Goal: Transaction & Acquisition: Purchase product/service

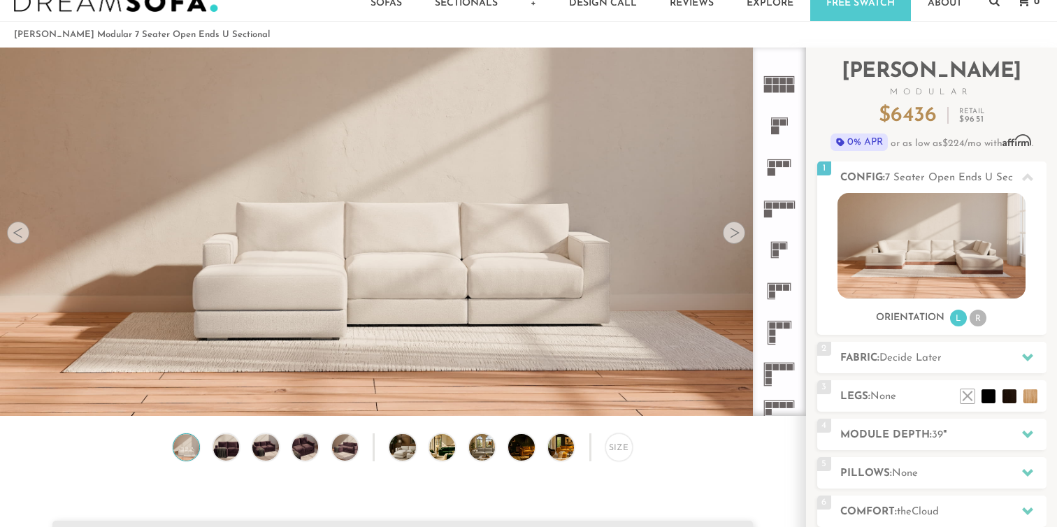
scroll to position [36, 0]
click at [874, 254] on img at bounding box center [931, 247] width 188 height 106
click at [983, 319] on li "R" at bounding box center [977, 318] width 17 height 17
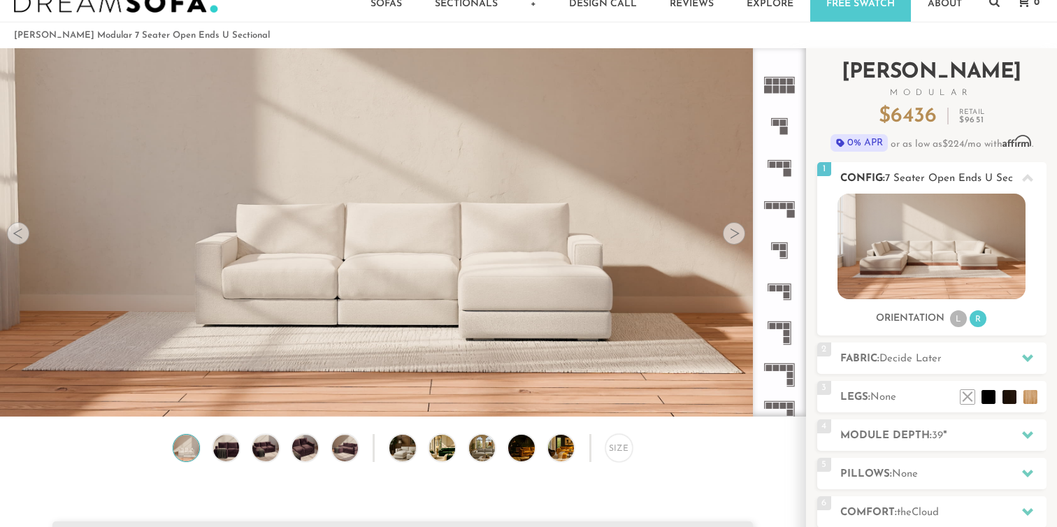
click at [960, 318] on li "L" at bounding box center [958, 318] width 17 height 17
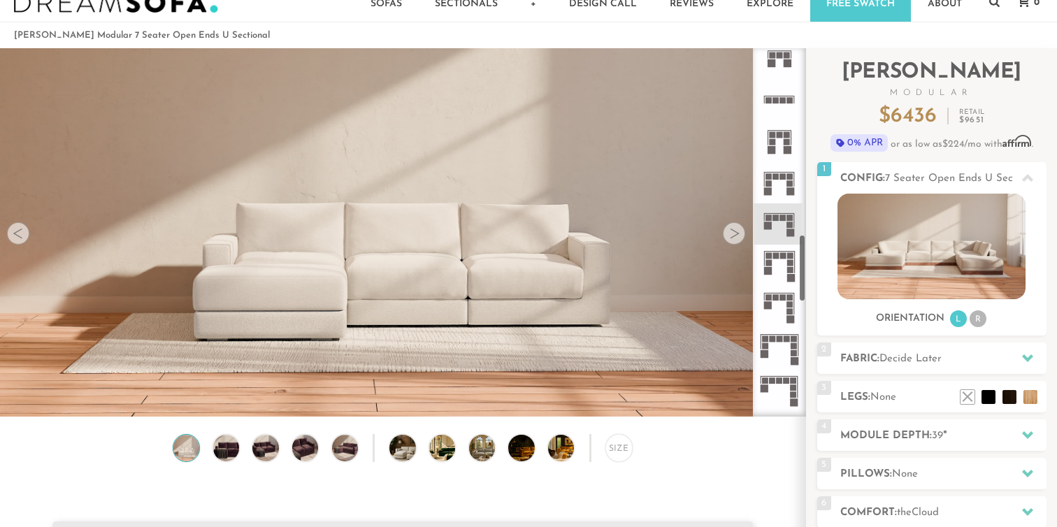
scroll to position [1010, 0]
click at [781, 216] on rect at bounding box center [783, 215] width 6 height 6
click at [730, 231] on div at bounding box center [734, 233] width 22 height 22
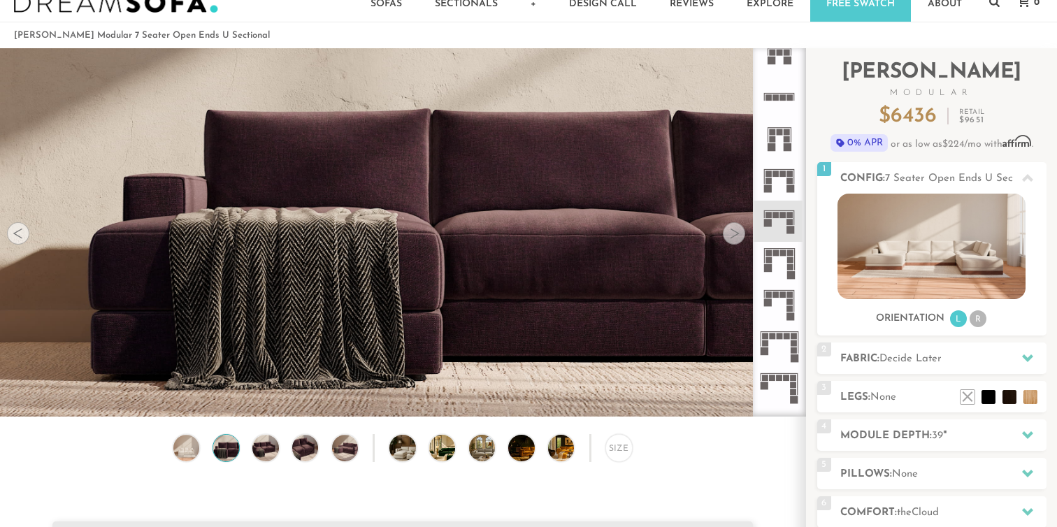
click at [730, 231] on div at bounding box center [734, 233] width 22 height 22
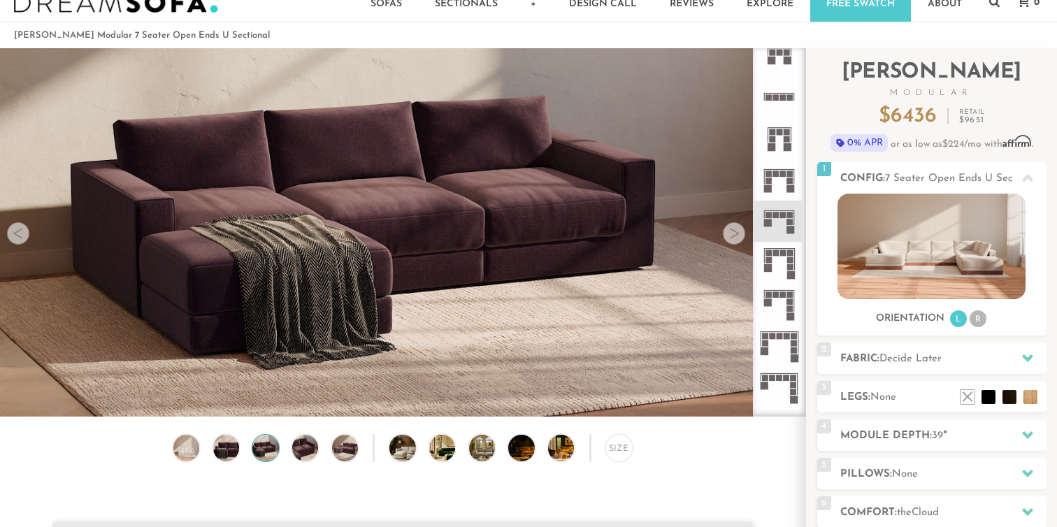
click at [730, 231] on div at bounding box center [734, 233] width 22 height 22
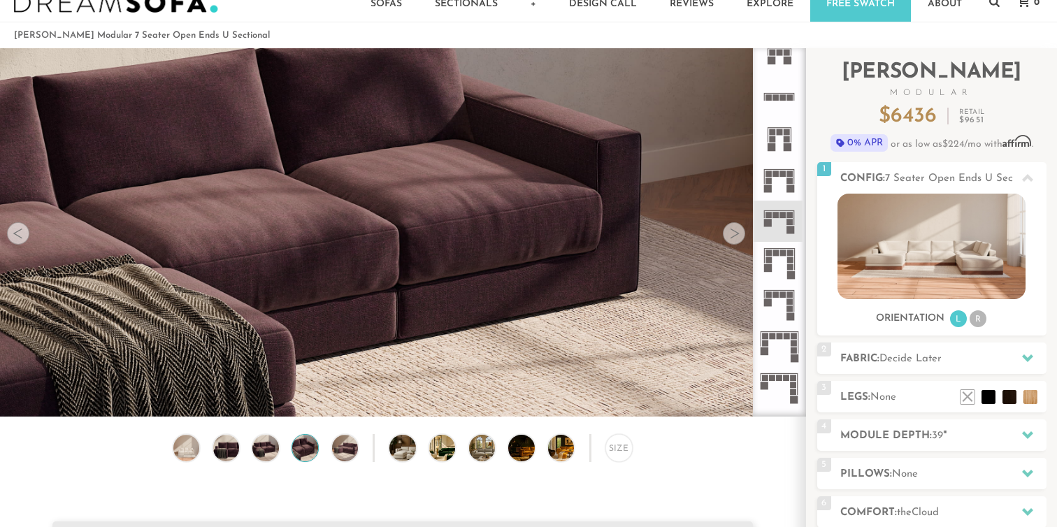
click at [730, 231] on div at bounding box center [734, 233] width 22 height 22
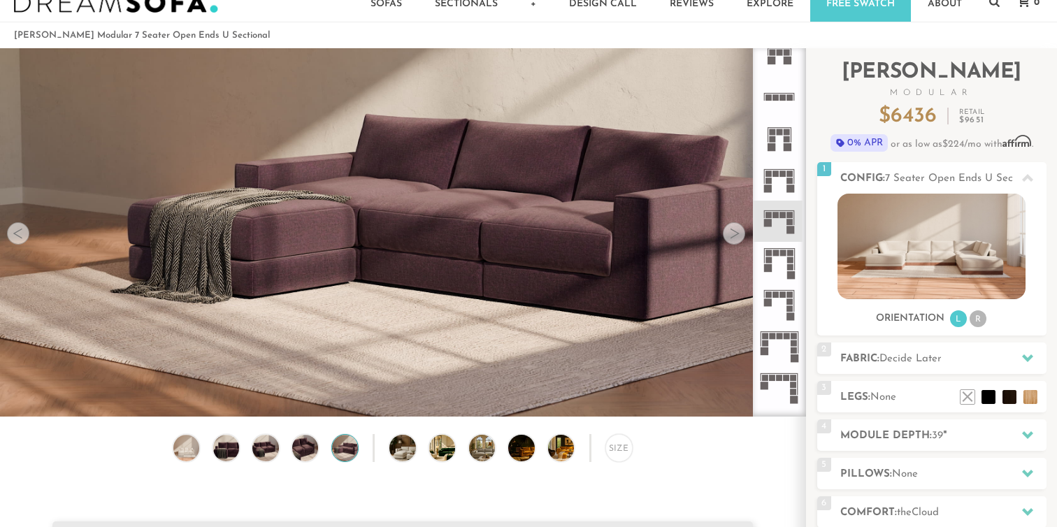
click at [730, 231] on div at bounding box center [734, 233] width 22 height 22
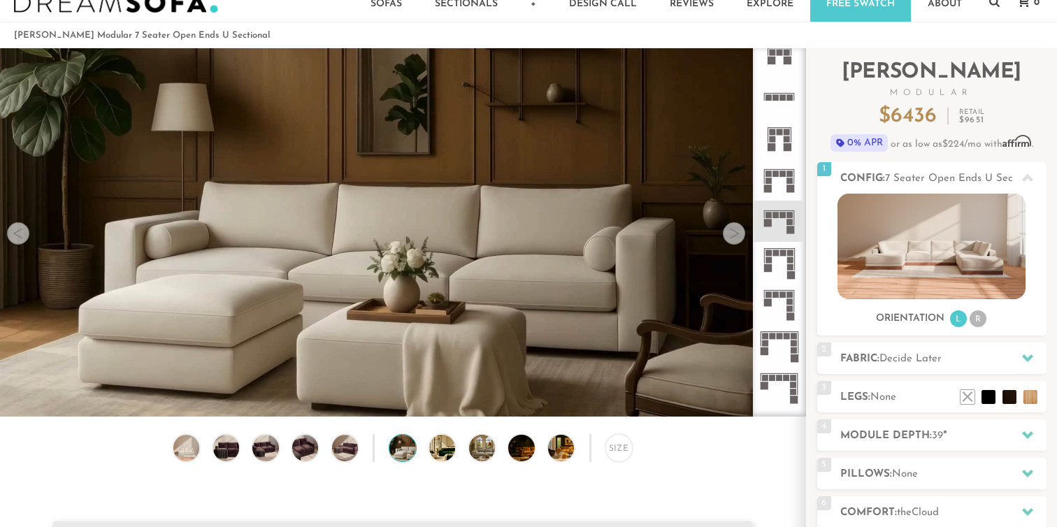
click at [730, 231] on div at bounding box center [734, 233] width 22 height 22
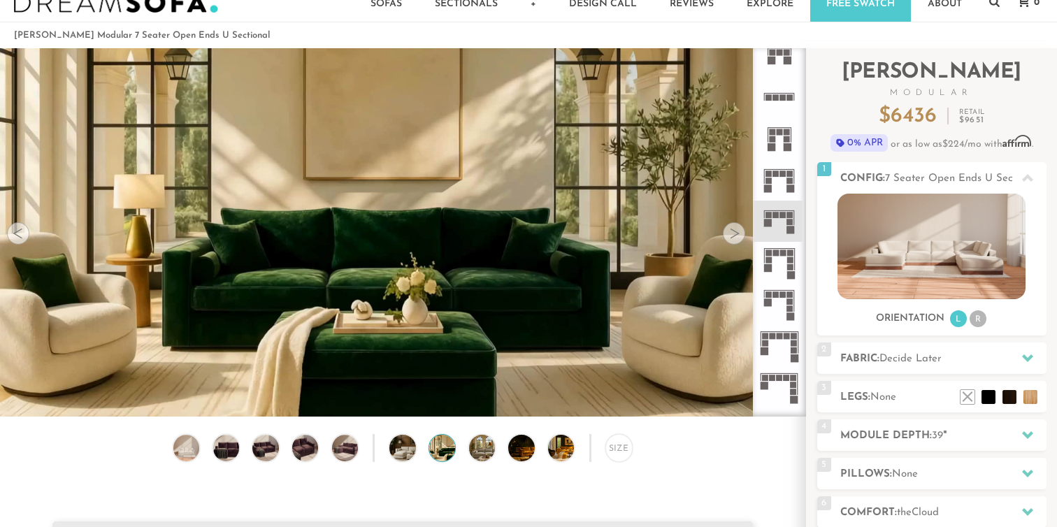
click at [730, 231] on div at bounding box center [734, 233] width 22 height 22
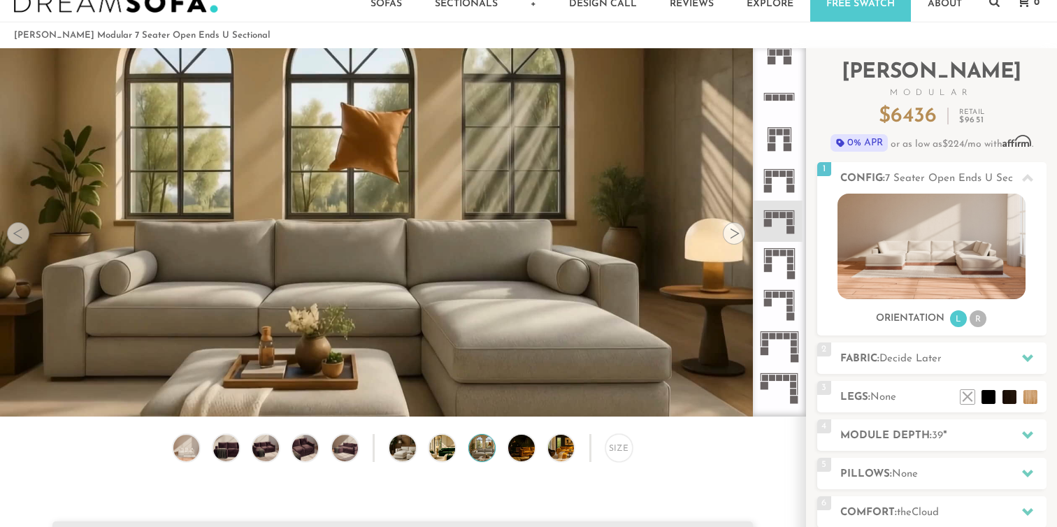
click at [730, 231] on div at bounding box center [734, 233] width 22 height 22
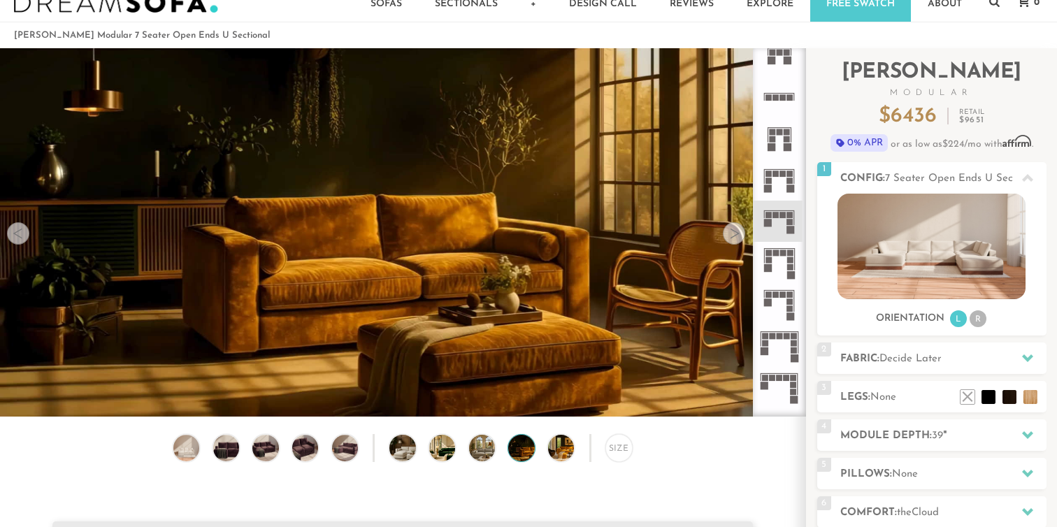
click at [730, 231] on div at bounding box center [734, 233] width 22 height 22
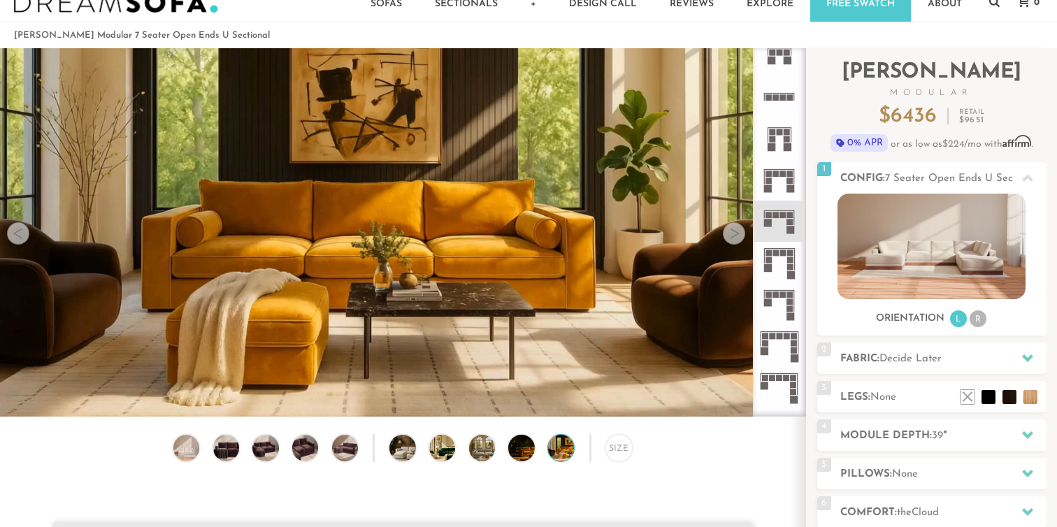
click at [730, 231] on div at bounding box center [734, 233] width 22 height 22
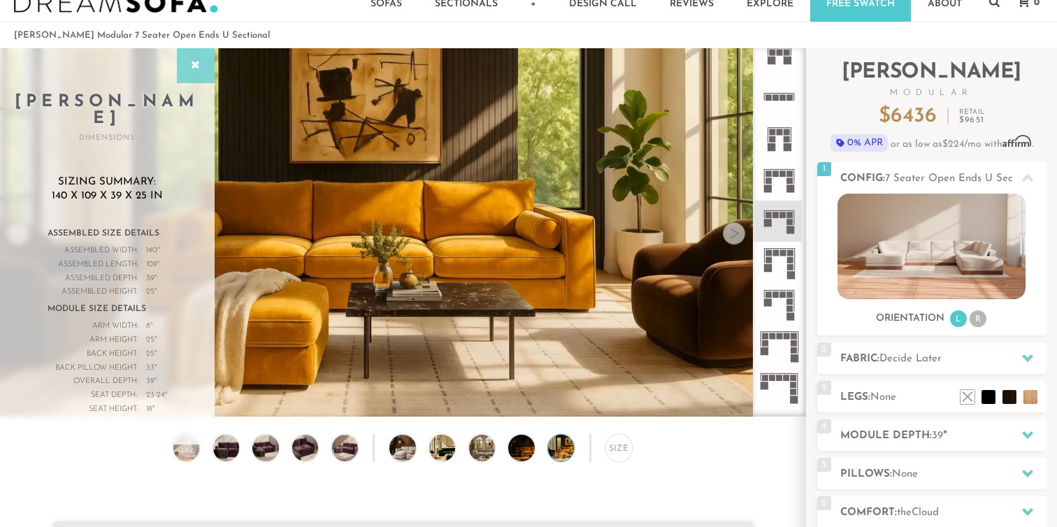
click at [197, 60] on icon at bounding box center [195, 65] width 15 height 11
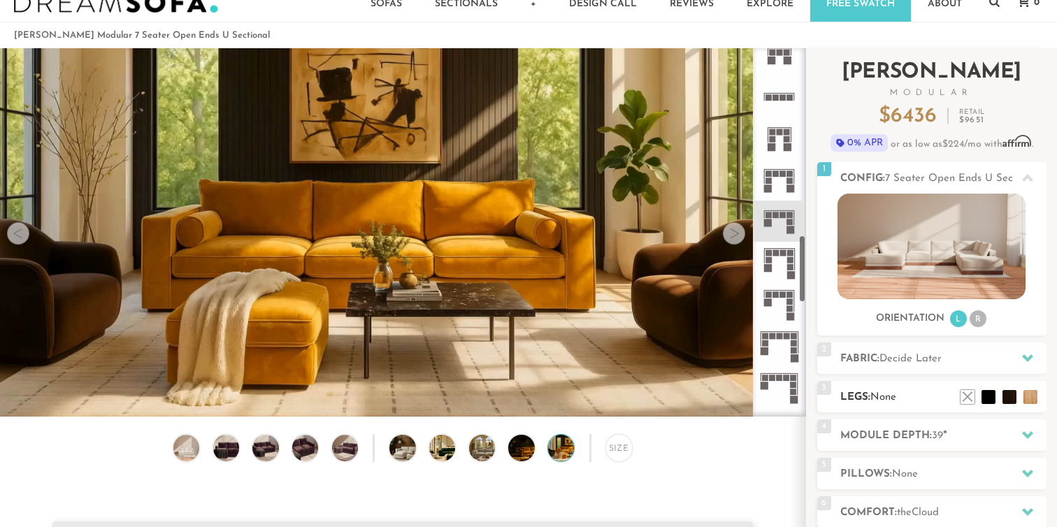
click at [828, 393] on span "3" at bounding box center [824, 388] width 14 height 14
click at [866, 373] on div "2 Fabric: Decide Later" at bounding box center [931, 357] width 229 height 31
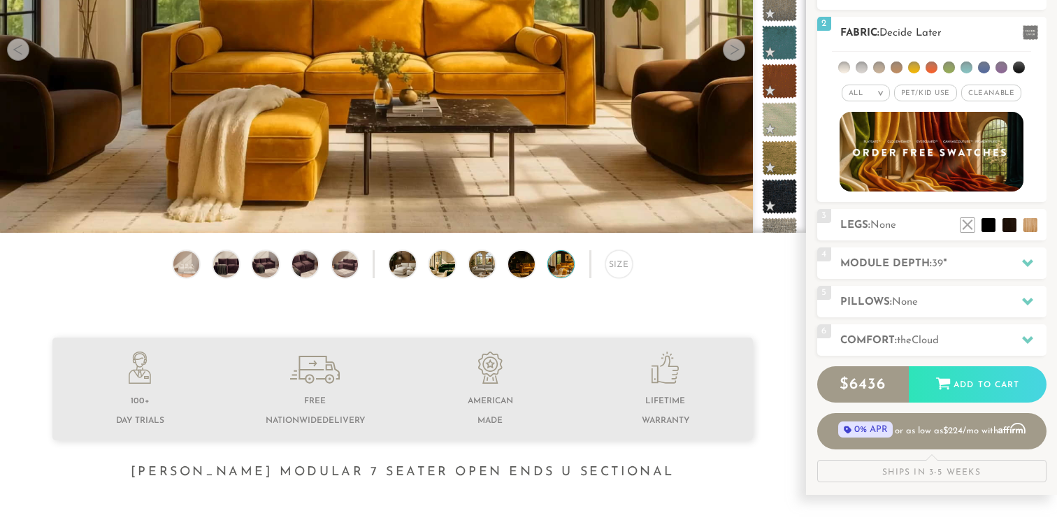
scroll to position [255, 0]
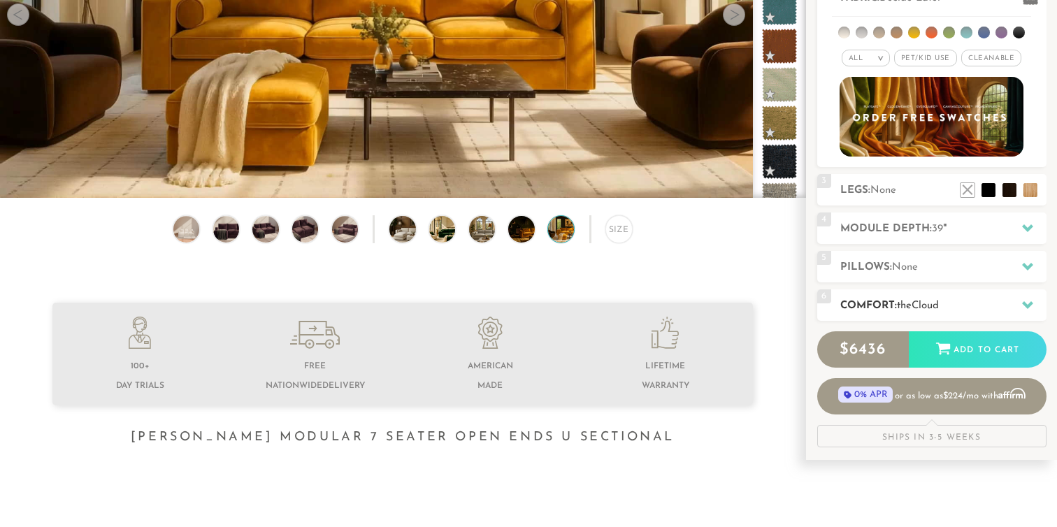
click at [886, 301] on h2 "Comfort: the Cloud" at bounding box center [943, 306] width 206 height 16
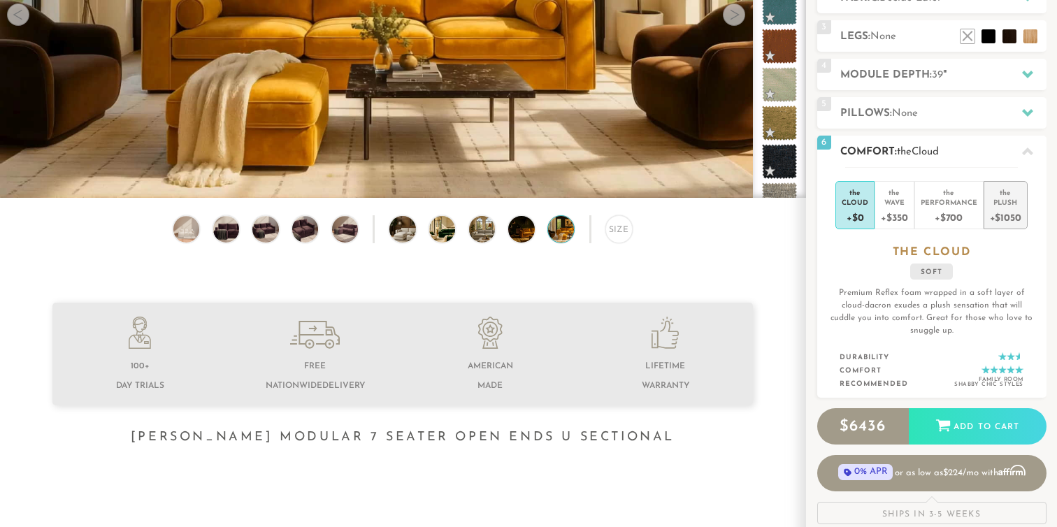
click at [1014, 207] on div "+$1050" at bounding box center [1005, 217] width 31 height 20
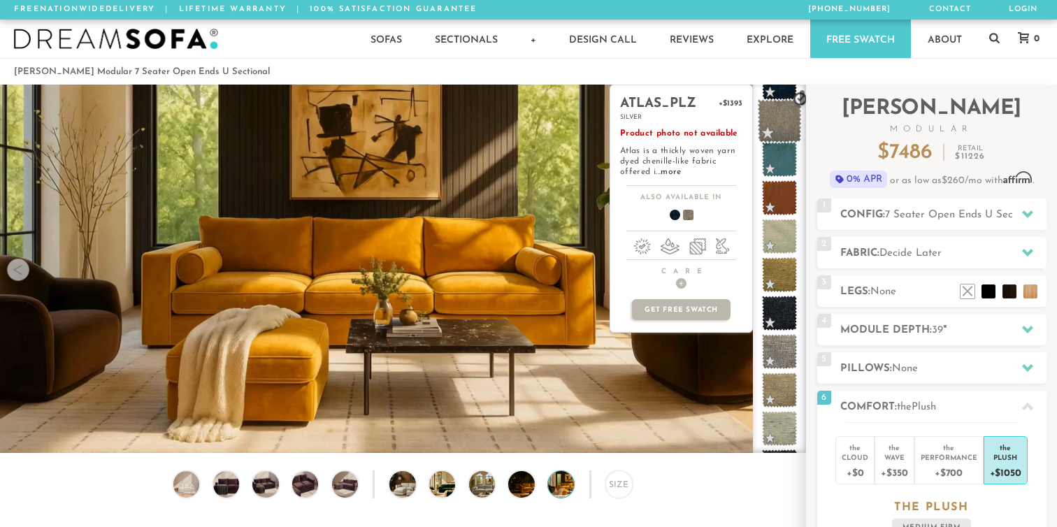
scroll to position [108, 0]
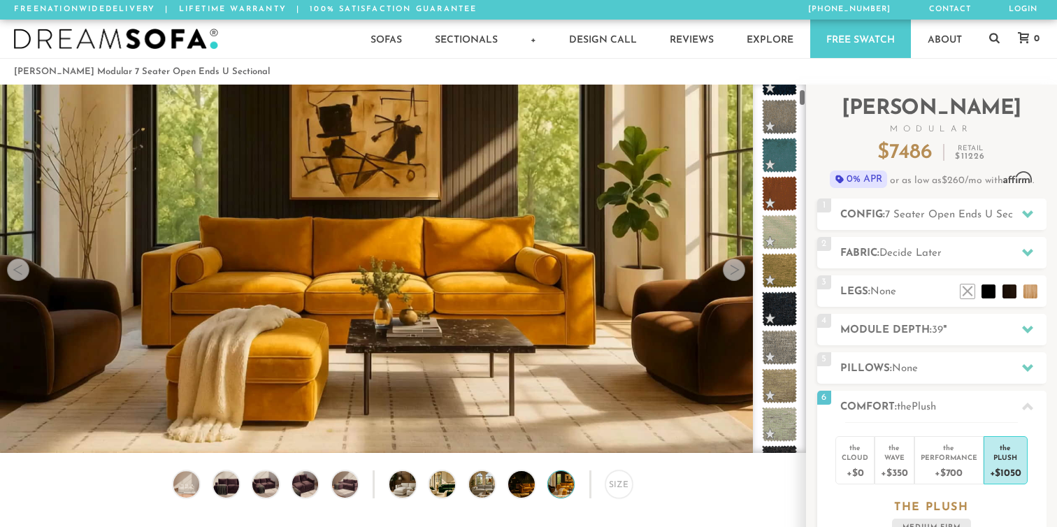
click at [557, 476] on img at bounding box center [571, 484] width 47 height 26
click at [621, 487] on div "Size" at bounding box center [618, 483] width 27 height 27
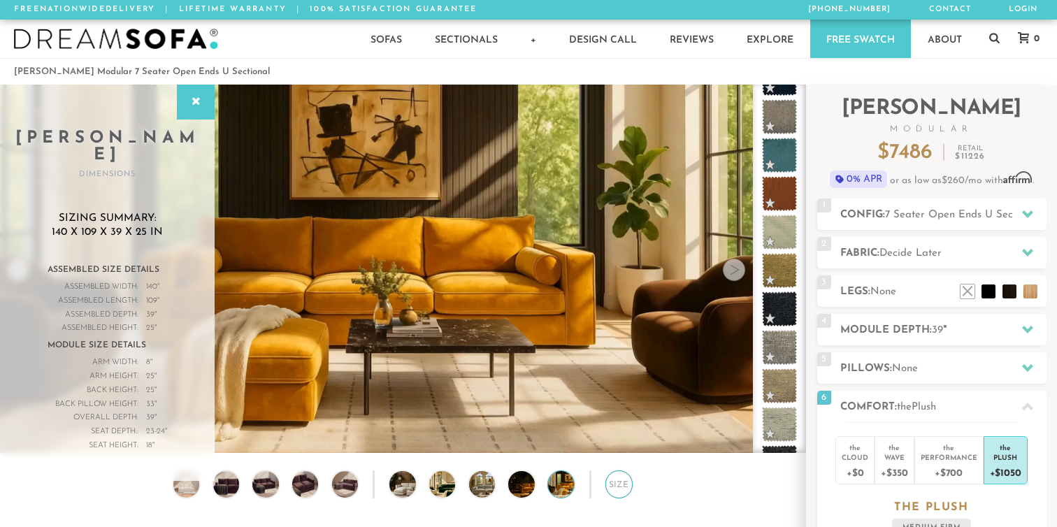
click at [621, 487] on div "Size" at bounding box center [618, 483] width 27 height 27
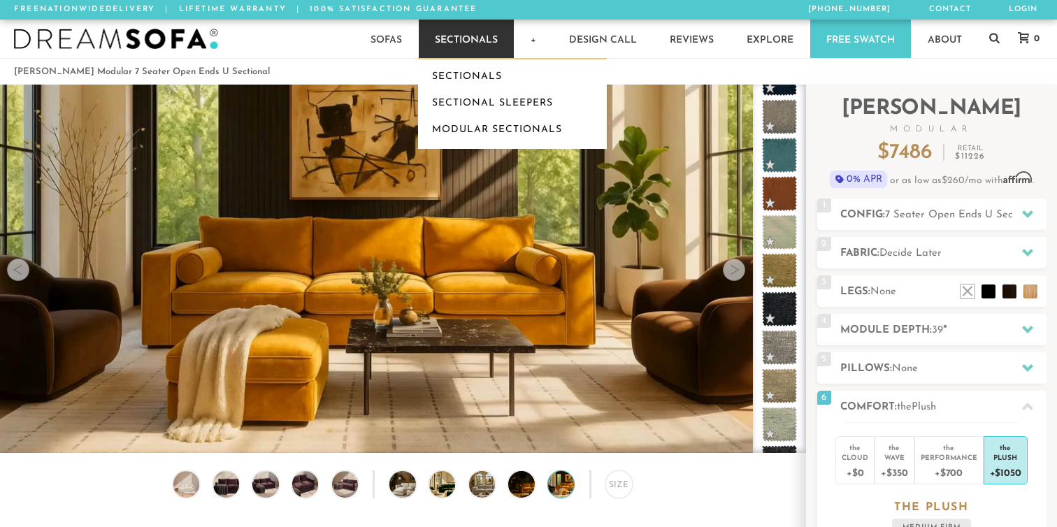
click at [503, 44] on link "Sectionals" at bounding box center [466, 39] width 95 height 38
